Goal: Task Accomplishment & Management: Manage account settings

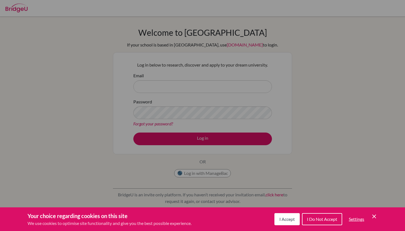
click at [287, 224] on button "I Accept" at bounding box center [286, 219] width 25 height 12
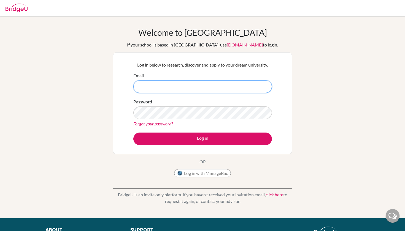
click at [210, 87] on input "Email" at bounding box center [202, 86] width 139 height 13
type input "counselor@mtview.id"
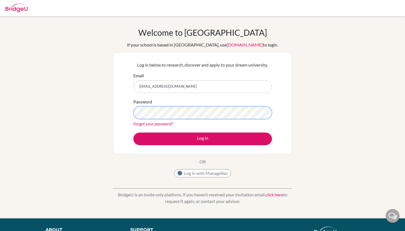
click at [202, 139] on button "Log in" at bounding box center [202, 139] width 139 height 13
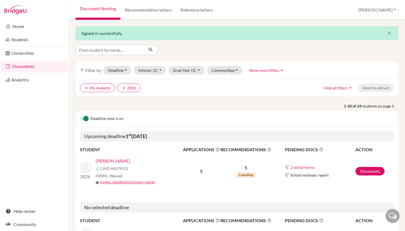
click at [33, 28] on link "Home" at bounding box center [34, 26] width 66 height 11
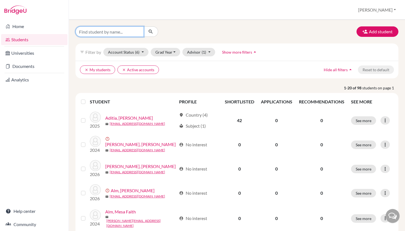
click at [119, 30] on input "Find student by name..." at bounding box center [109, 31] width 68 height 10
type input "d"
type input "kimberly"
click at [151, 32] on button "submit" at bounding box center [150, 31] width 15 height 10
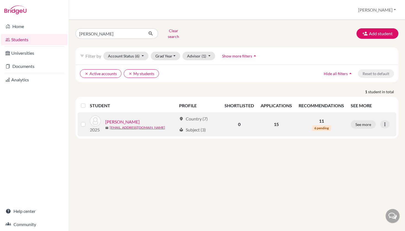
click at [140, 119] on link "Bledoeg, Faith Kimberly" at bounding box center [122, 122] width 34 height 7
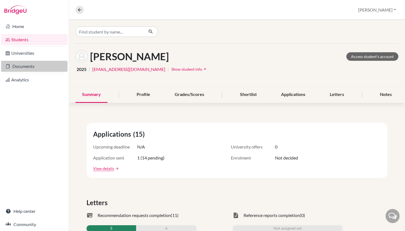
click at [38, 67] on link "Documents" at bounding box center [34, 66] width 66 height 11
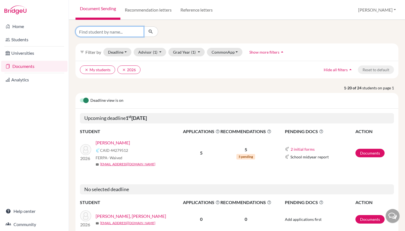
click at [124, 35] on input "Find student by name..." at bounding box center [109, 31] width 68 height 10
type input "l"
type input "d"
type input "e"
type input "m"
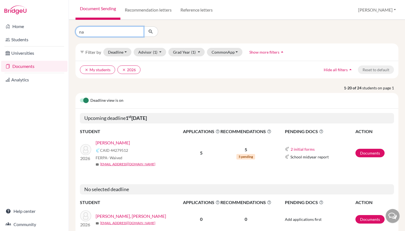
type input "n"
click at [128, 36] on input "Find student by name..." at bounding box center [109, 31] width 68 height 10
click at [121, 34] on input "Find student by name..." at bounding box center [109, 31] width 68 height 10
type input "d"
click at [121, 31] on input "Find student by name..." at bounding box center [109, 31] width 68 height 10
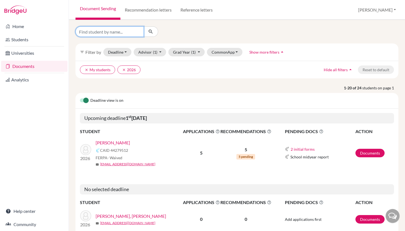
click at [117, 36] on input "Find student by name..." at bounding box center [109, 31] width 68 height 10
type input "d"
type input "[PERSON_NAME]"
click at [151, 32] on button "submit" at bounding box center [150, 31] width 15 height 10
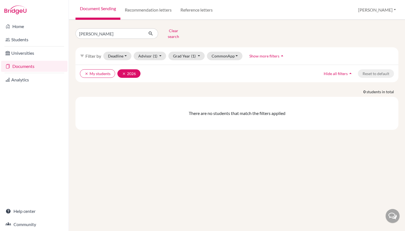
click at [121, 69] on button "clear 2026" at bounding box center [128, 73] width 23 height 9
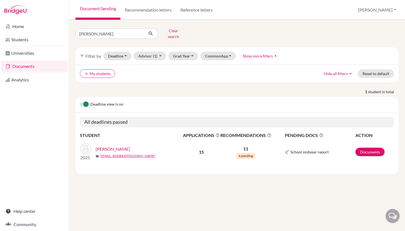
click at [119, 146] on link "[PERSON_NAME]" at bounding box center [113, 149] width 34 height 7
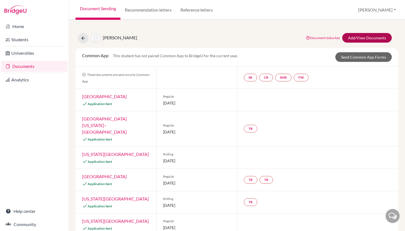
click at [357, 37] on link "Add/View Documents" at bounding box center [367, 38] width 50 height 10
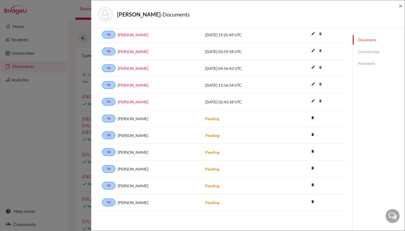
scroll to position [231, 0]
click at [400, 7] on span "×" at bounding box center [401, 6] width 4 height 8
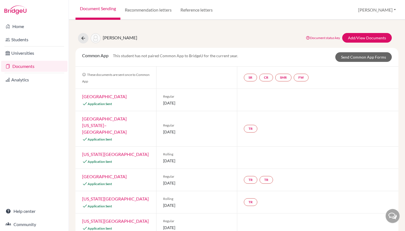
click at [351, 0] on div "Document Sending Recommendation letters Reference letters Laura Profile School …" at bounding box center [237, 10] width 336 height 20
click at [35, 1] on div at bounding box center [34, 10] width 69 height 20
click at [40, 66] on link "Documents" at bounding box center [34, 66] width 66 height 11
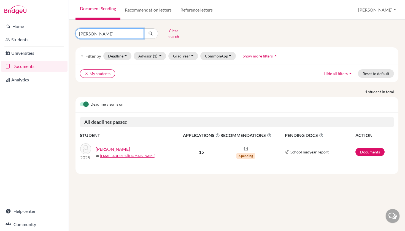
click at [138, 33] on input "kimberly" at bounding box center [109, 33] width 68 height 10
type input "nadia"
click at [151, 32] on button "submit" at bounding box center [150, 33] width 15 height 10
click at [108, 146] on link "[PERSON_NAME]" at bounding box center [113, 149] width 34 height 7
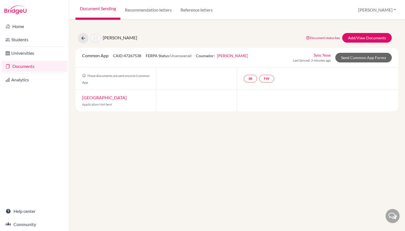
click at [111, 94] on div "Messiah University Application Not Sent" at bounding box center [115, 100] width 81 height 21
click at [110, 99] on link "[GEOGRAPHIC_DATA]" at bounding box center [104, 97] width 45 height 5
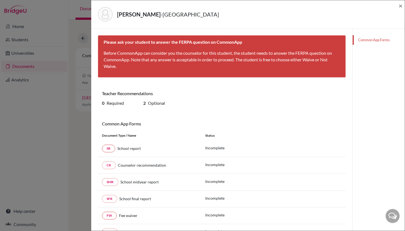
click at [75, 47] on div "[PERSON_NAME] - Messiah University × Please ask your student to answer the FERP…" at bounding box center [202, 115] width 405 height 231
click at [399, 7] on span "×" at bounding box center [401, 6] width 4 height 8
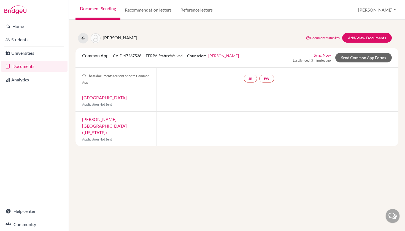
click at [116, 97] on link "[GEOGRAPHIC_DATA]" at bounding box center [104, 97] width 45 height 5
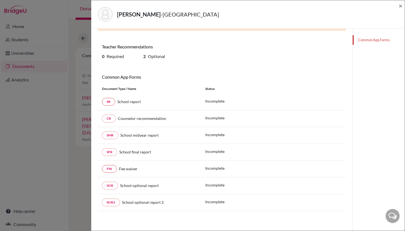
scroll to position [40, 0]
click at [402, 6] on span "×" at bounding box center [401, 6] width 4 height 8
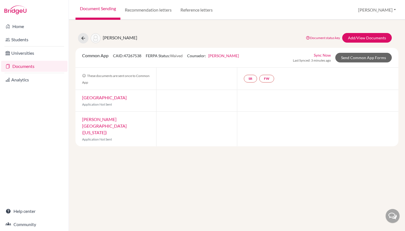
click at [127, 120] on link "[PERSON_NAME][GEOGRAPHIC_DATA] ([US_STATE])" at bounding box center [104, 126] width 45 height 18
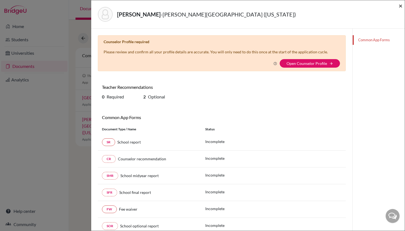
click at [399, 8] on span "×" at bounding box center [401, 6] width 4 height 8
